Goal: Task Accomplishment & Management: Manage account settings

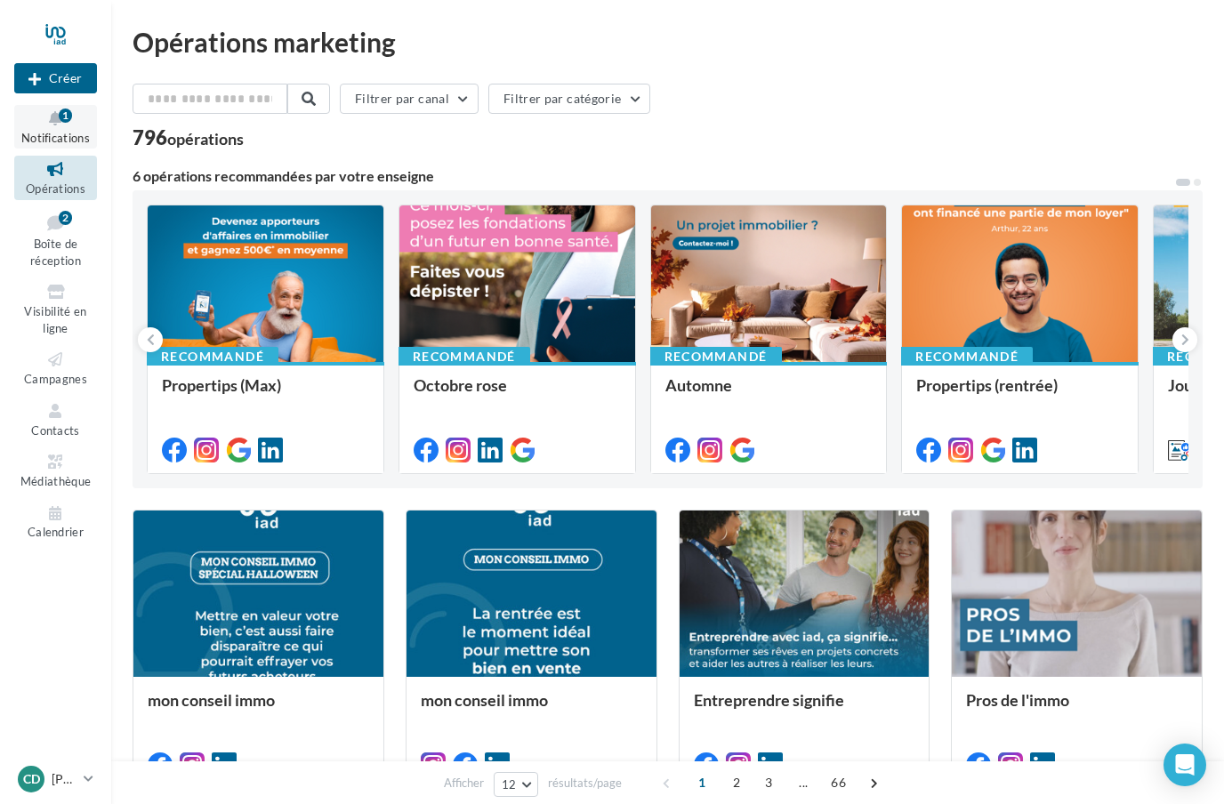
click at [72, 122] on div "1" at bounding box center [65, 114] width 13 height 19
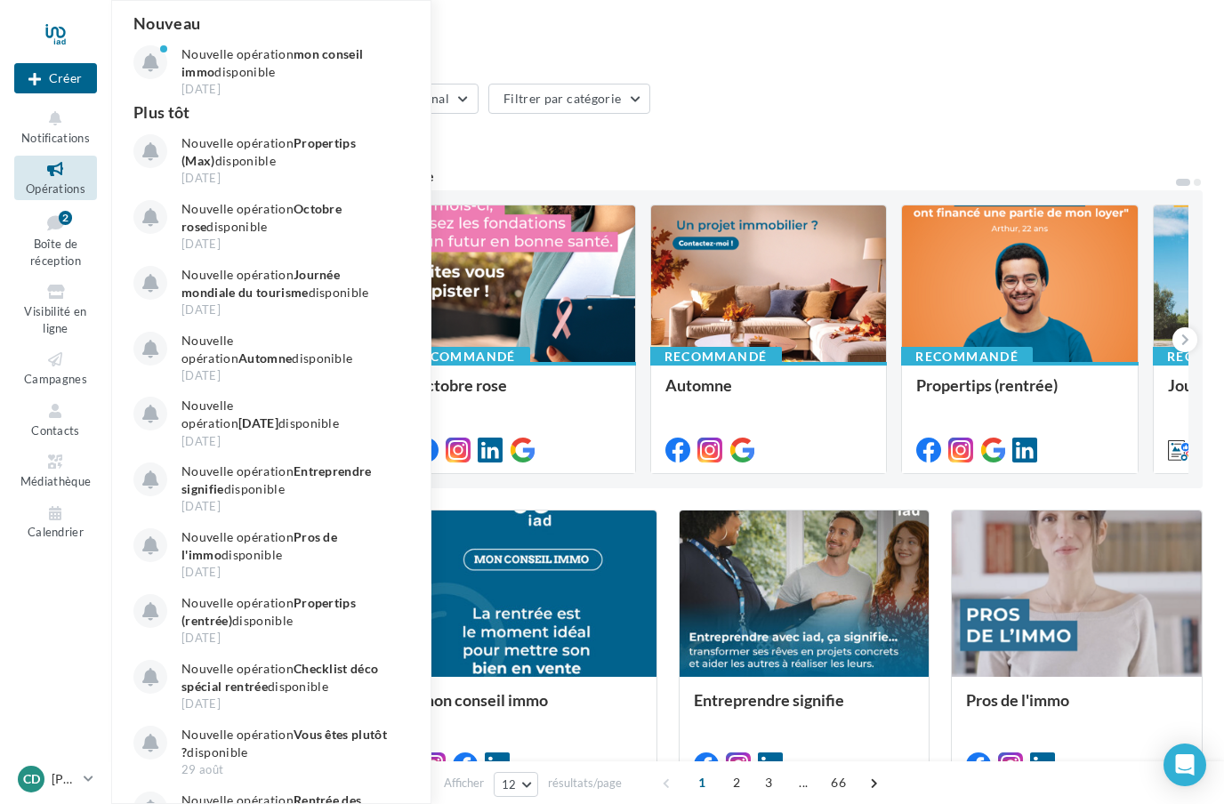
click at [63, 607] on nav "Nouvelle campagne Créer Notifications Nouveau Nouvelle opération mon conseil im…" at bounding box center [55, 402] width 111 height 804
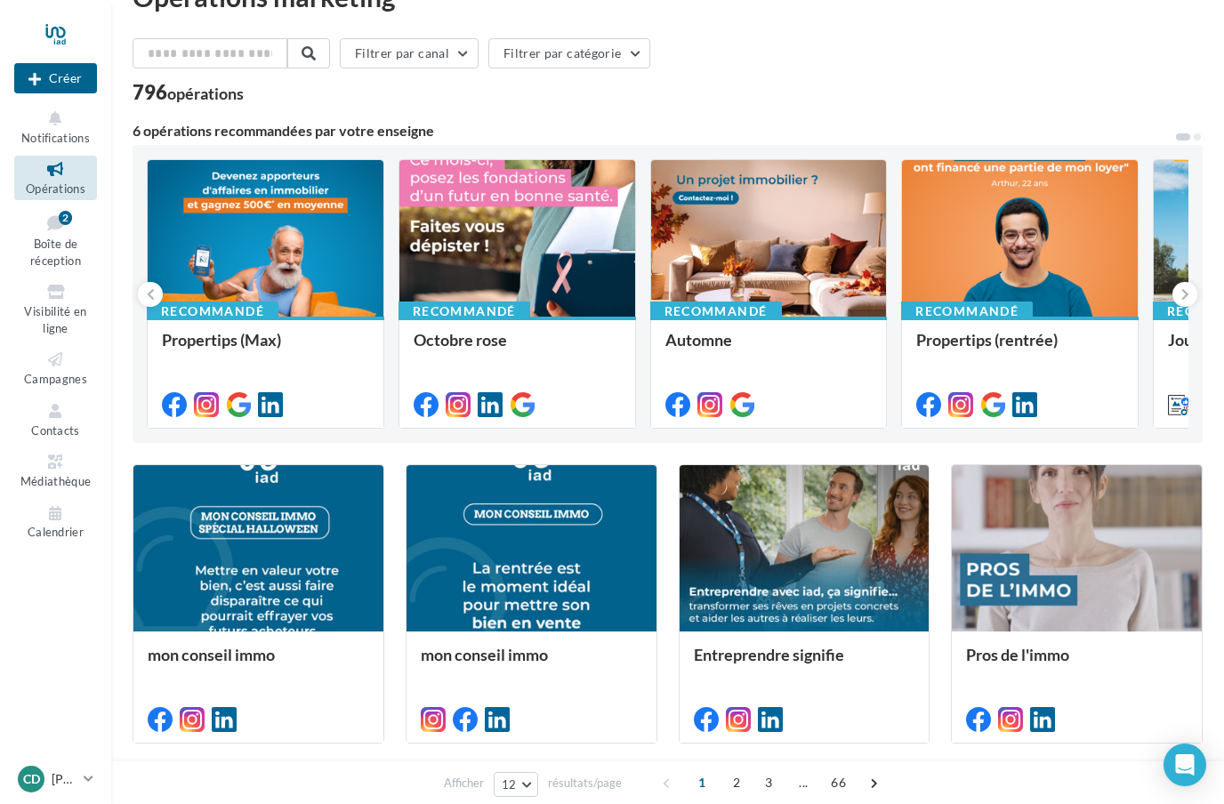
scroll to position [67, 0]
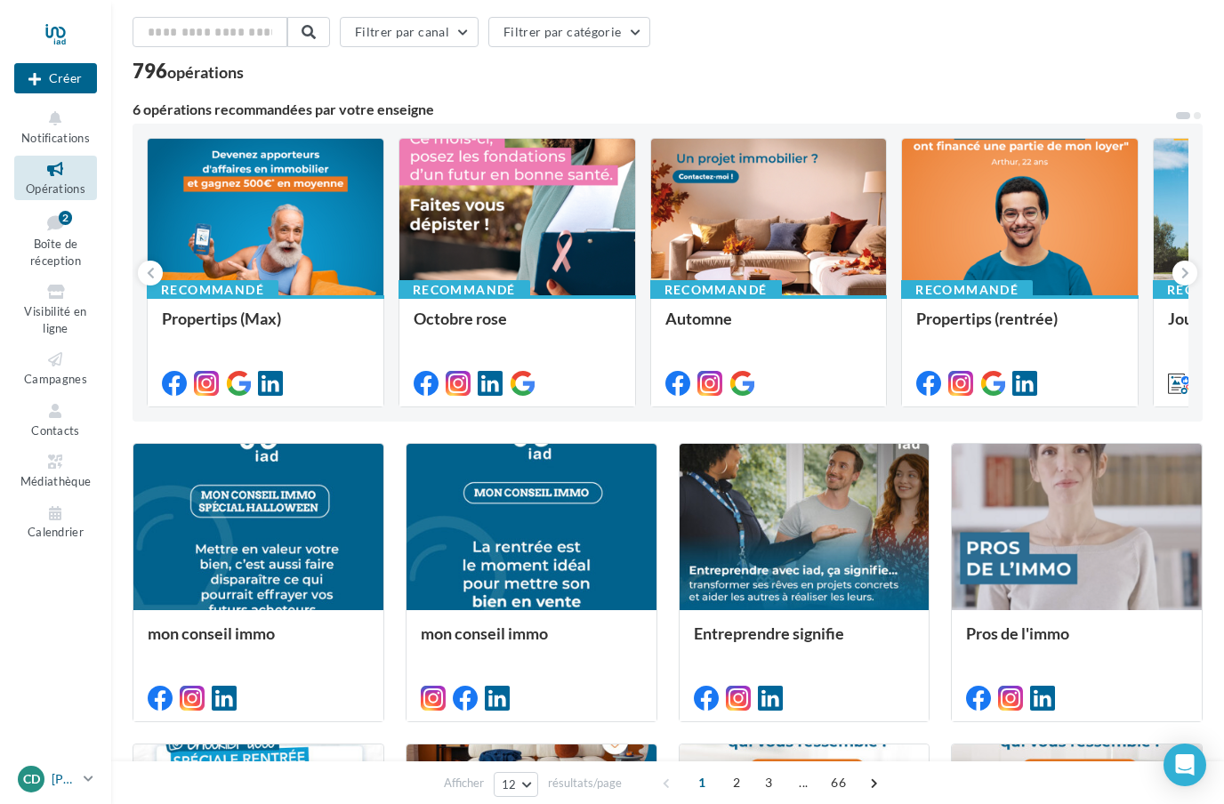
click at [50, 793] on div "Cd Cédric HOUDE cedric.houde@iadfrance.fr" at bounding box center [47, 779] width 59 height 27
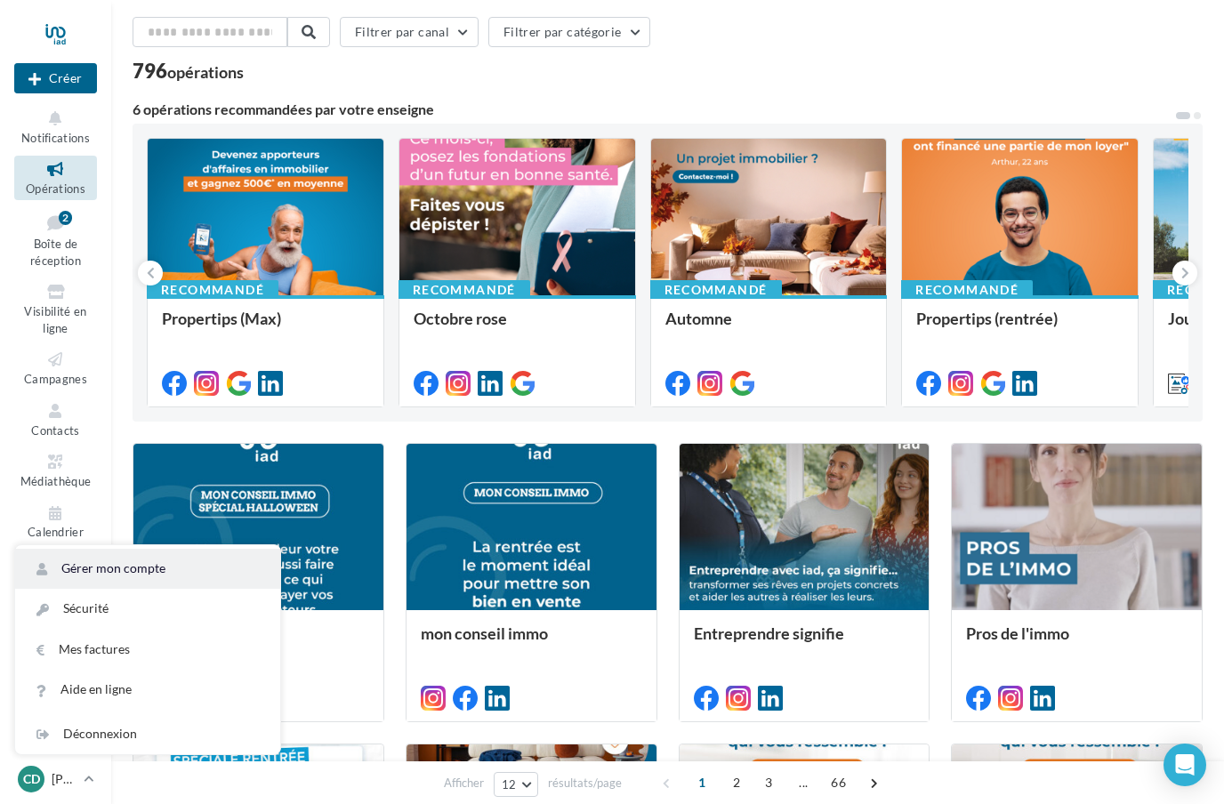
click at [111, 589] on link "Gérer mon compte" at bounding box center [147, 569] width 265 height 40
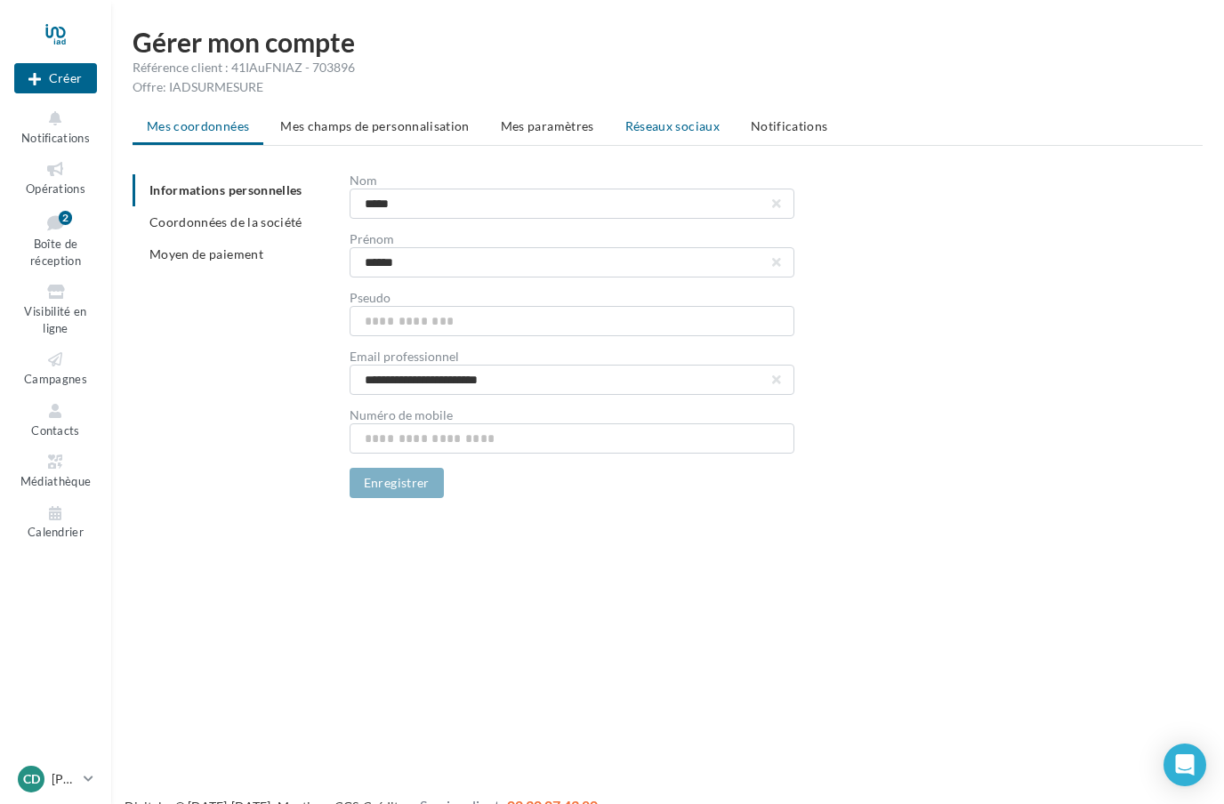
click at [689, 127] on span "Réseaux sociaux" at bounding box center [673, 125] width 94 height 15
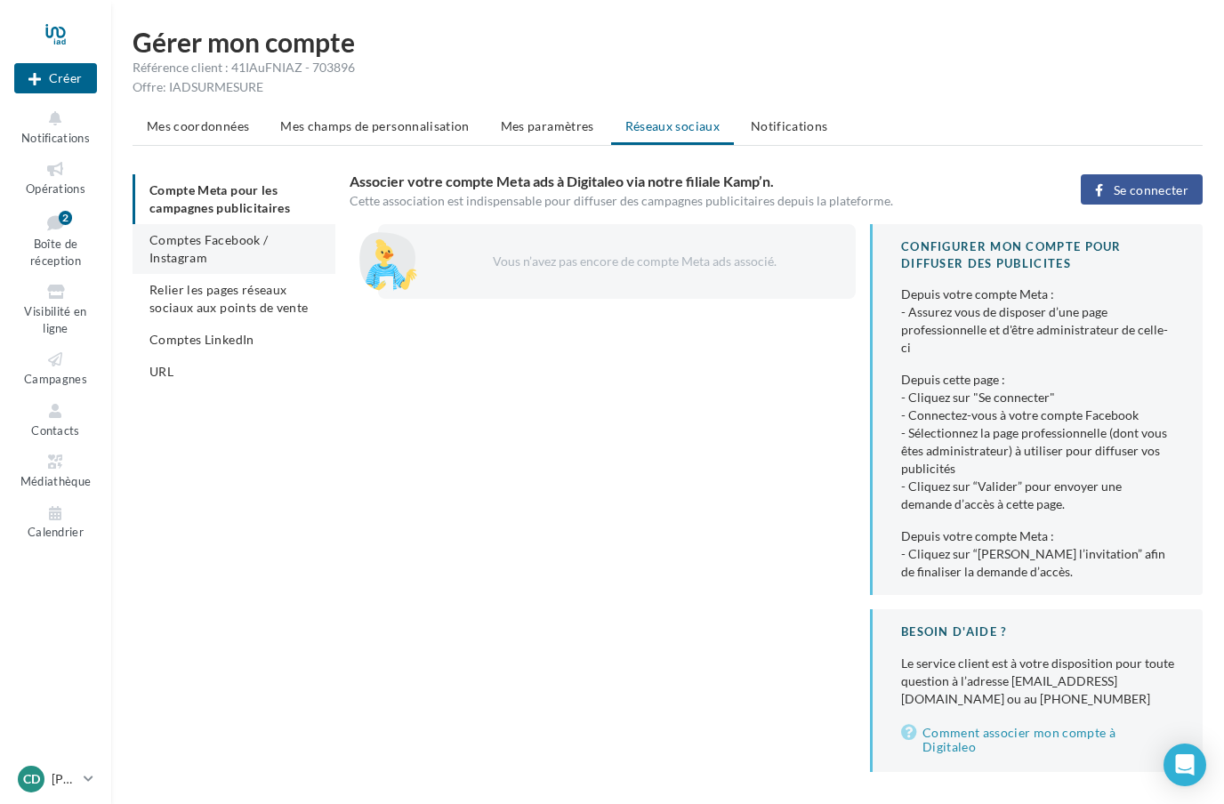
click at [205, 243] on span "Comptes Facebook / Instagram" at bounding box center [209, 248] width 118 height 33
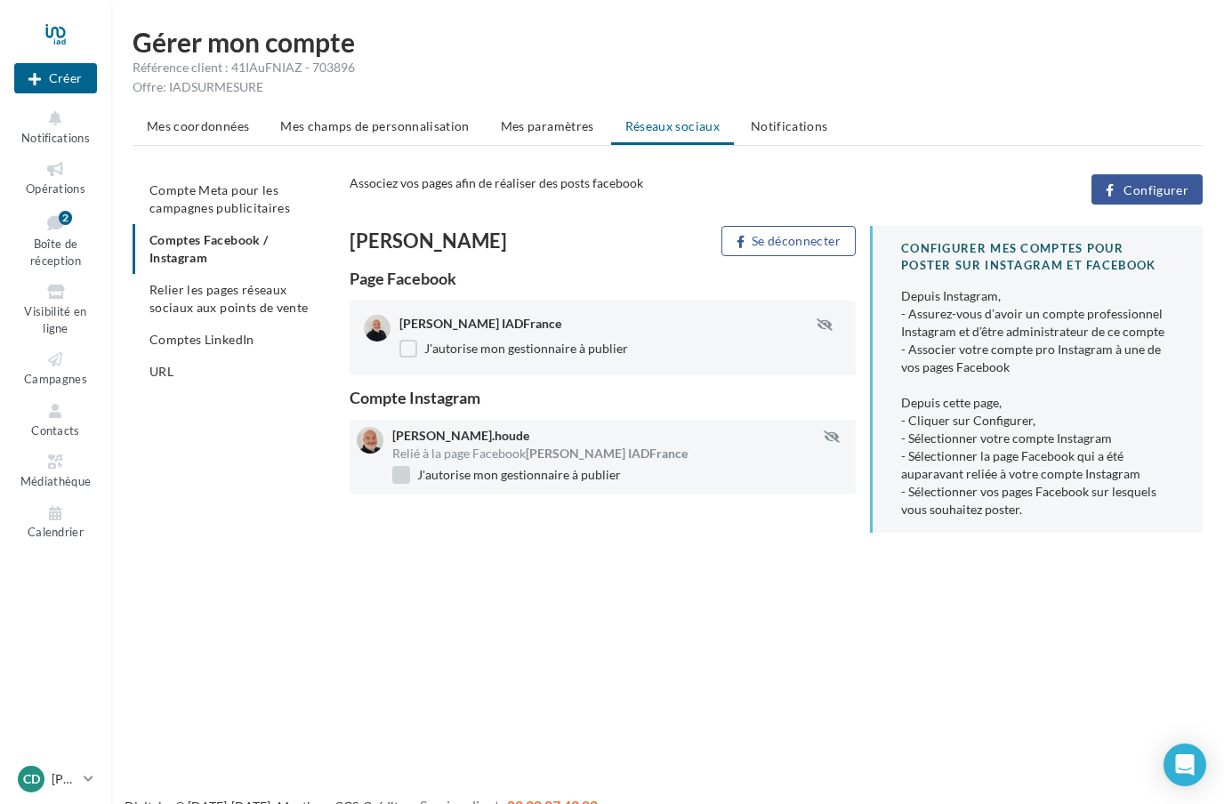
click at [418, 473] on label "J'autorise mon gestionnaire à publier" at bounding box center [506, 475] width 229 height 18
click at [230, 298] on li "Relier les pages réseaux sociaux aux points de vente" at bounding box center [234, 299] width 203 height 50
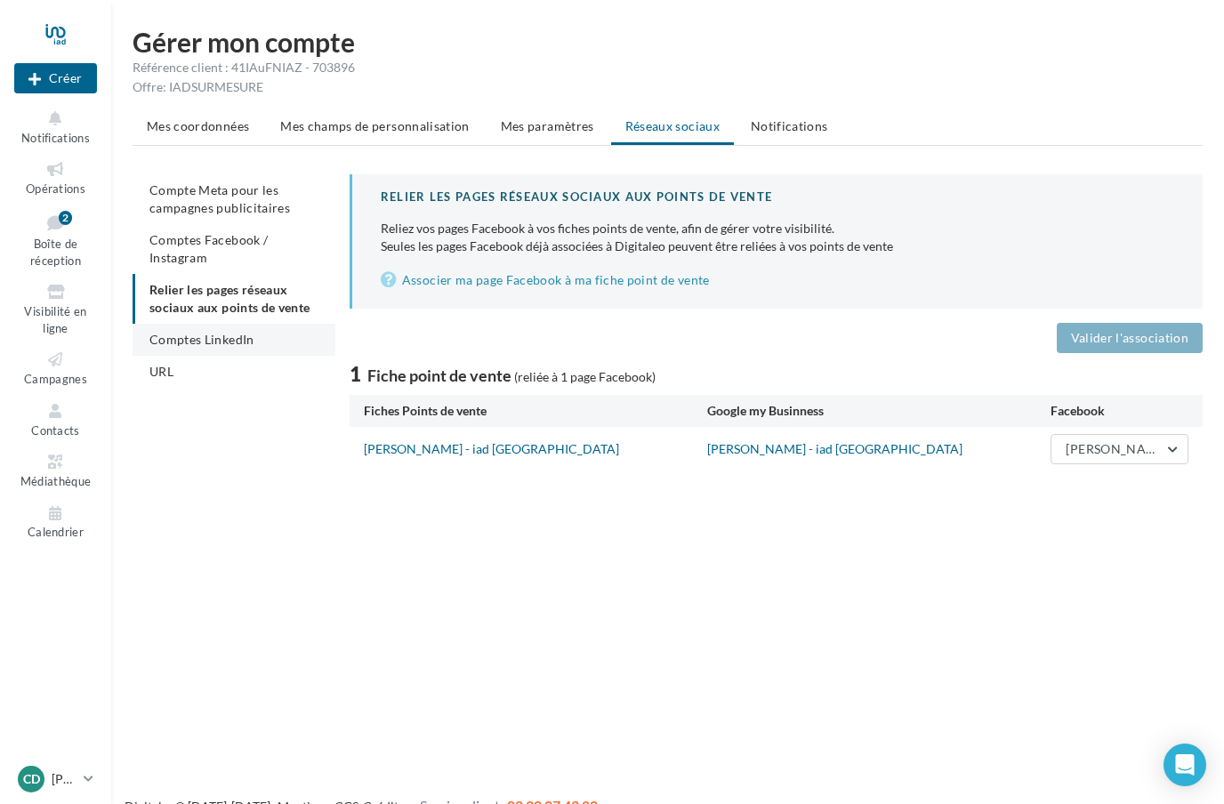
click at [227, 332] on span "Comptes LinkedIn" at bounding box center [202, 339] width 105 height 15
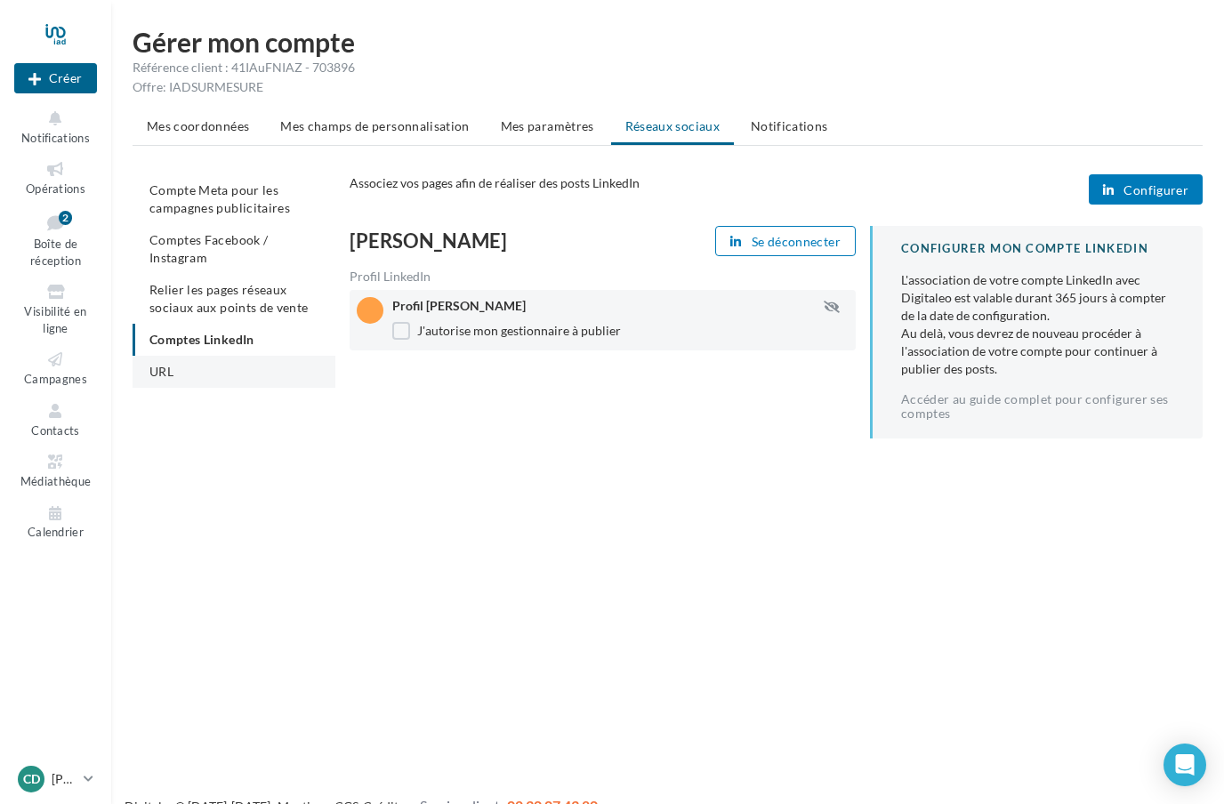
click at [193, 375] on li "URL" at bounding box center [234, 372] width 203 height 32
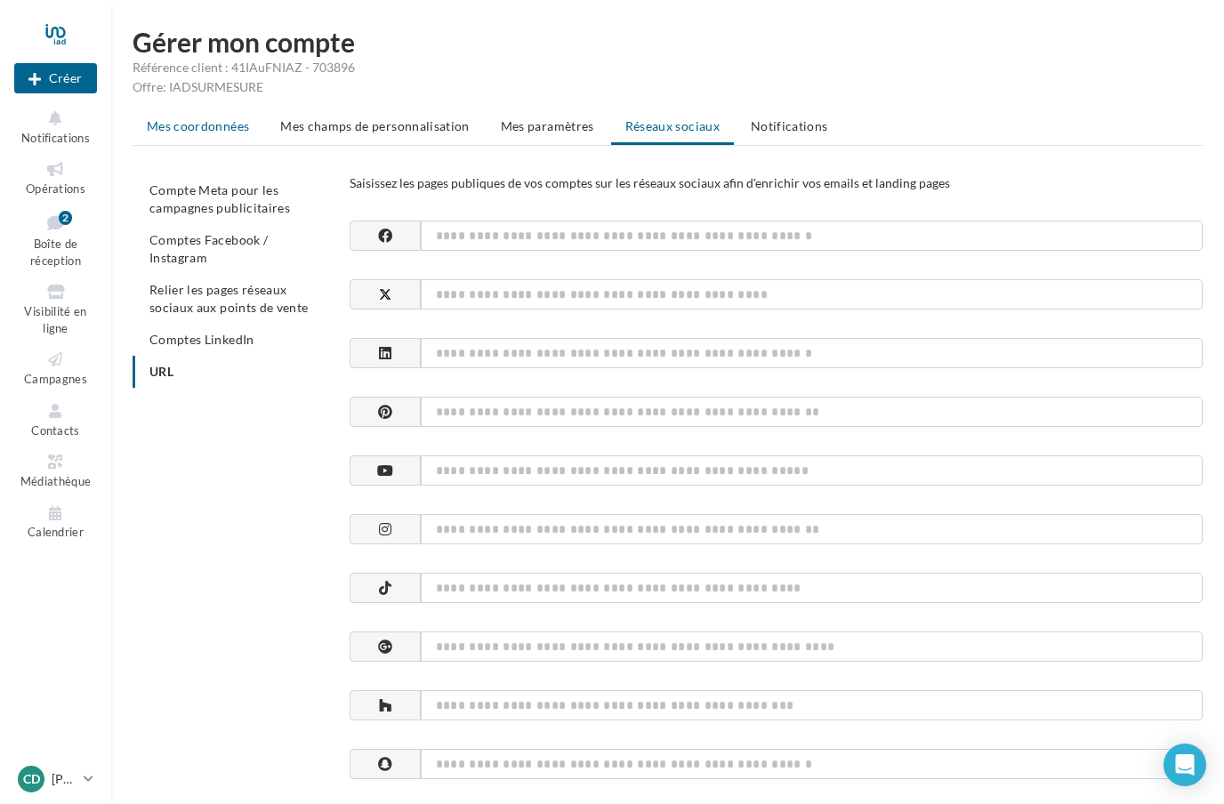
click at [208, 127] on span "Mes coordonnées" at bounding box center [198, 125] width 102 height 15
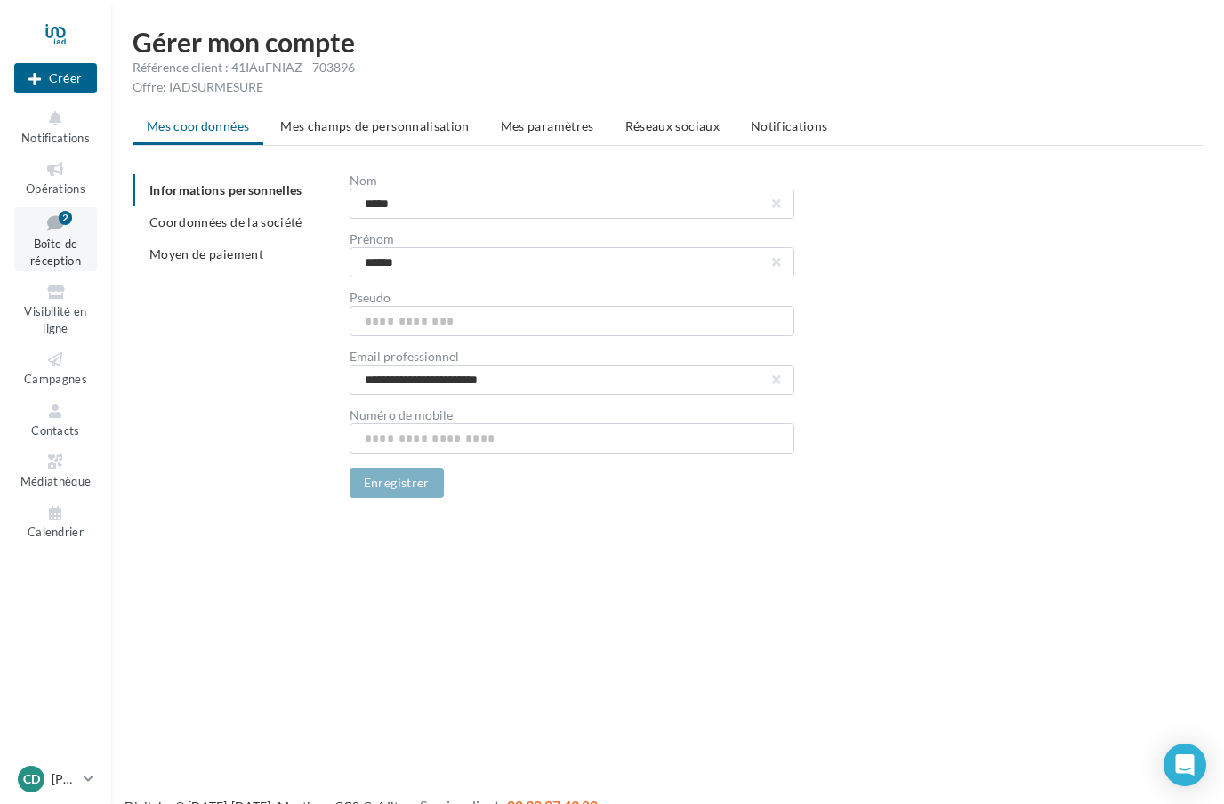
click at [72, 222] on icon at bounding box center [56, 223] width 72 height 24
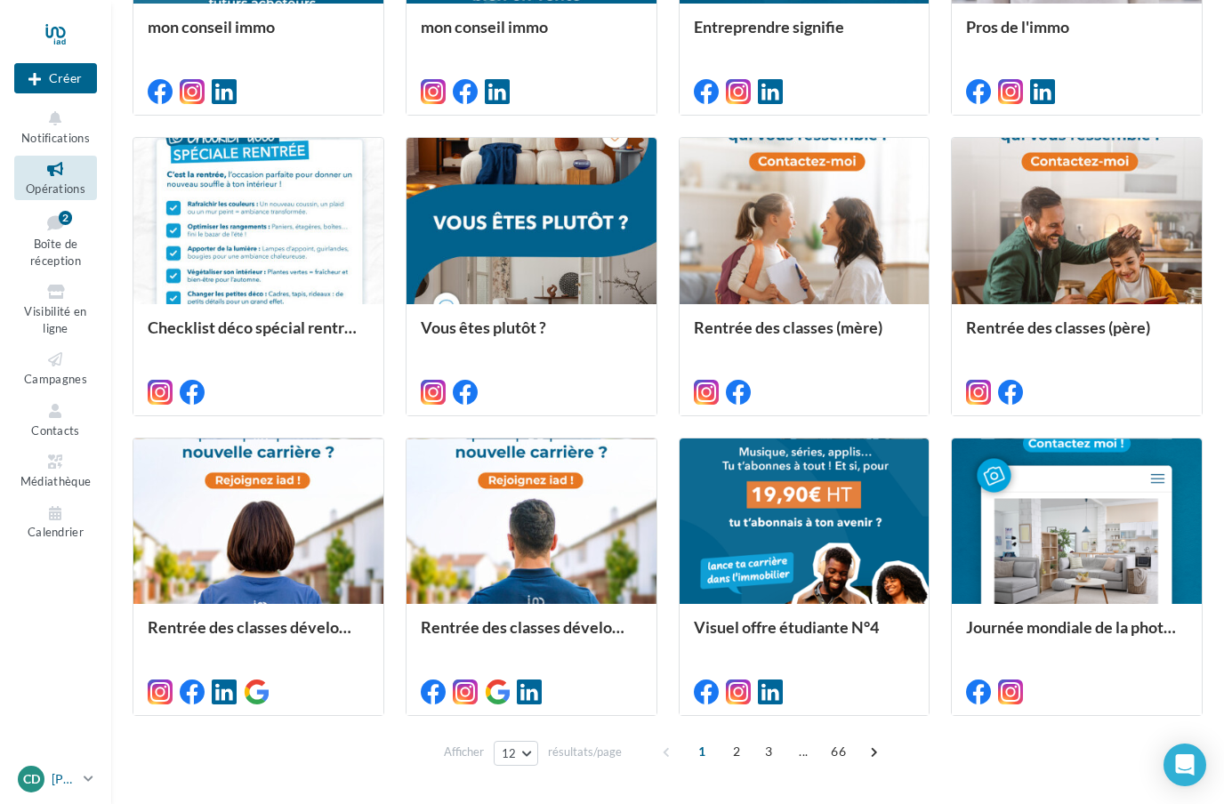
click at [69, 788] on p "[PERSON_NAME]" at bounding box center [64, 780] width 25 height 18
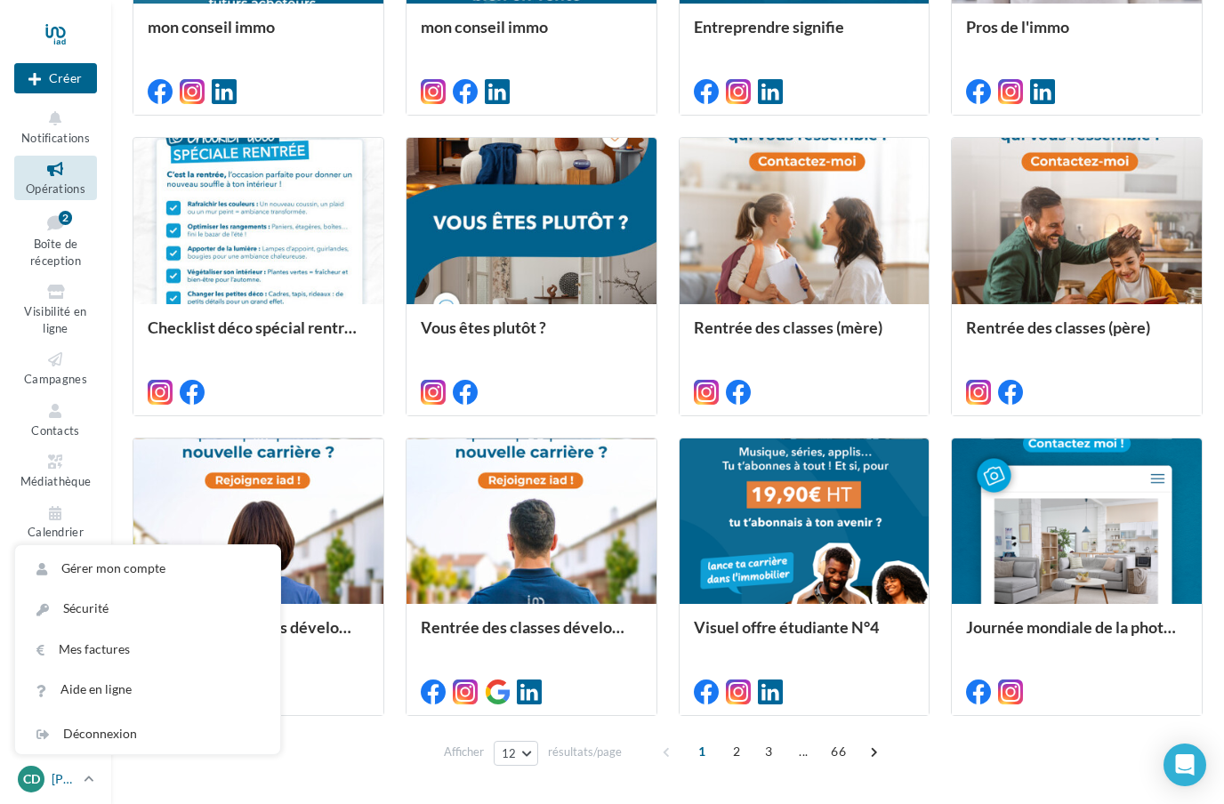
scroll to position [673, 0]
click at [79, 589] on link "Gérer mon compte" at bounding box center [147, 569] width 265 height 40
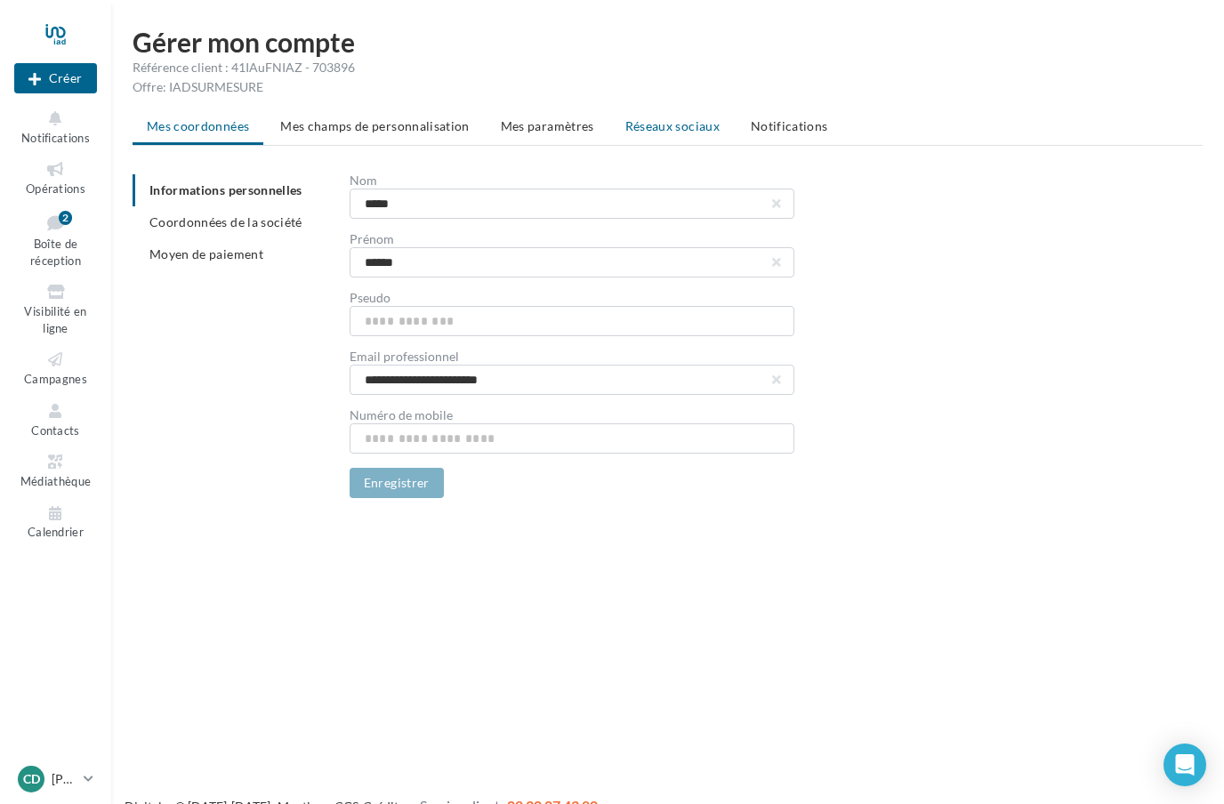
click at [675, 130] on span "Réseaux sociaux" at bounding box center [673, 125] width 94 height 15
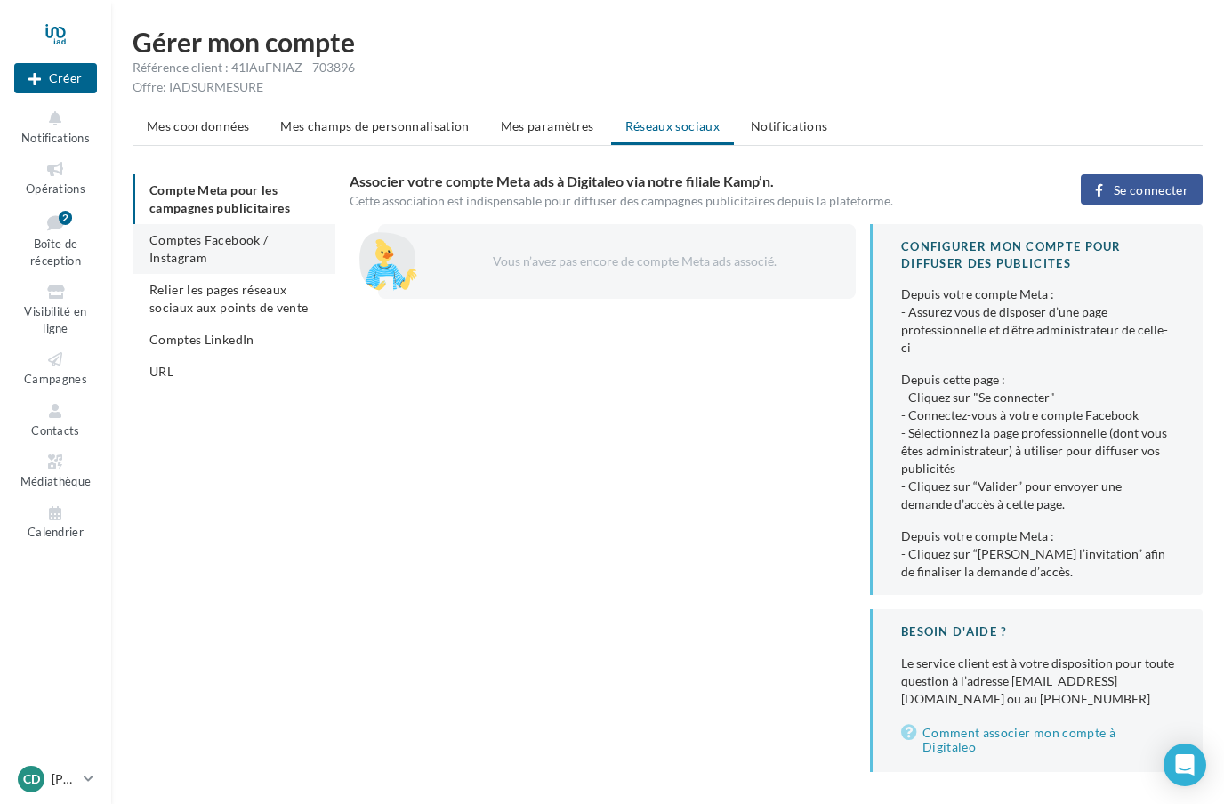
click at [180, 263] on span "Comptes Facebook / Instagram" at bounding box center [209, 248] width 118 height 33
